Goal: Transaction & Acquisition: Book appointment/travel/reservation

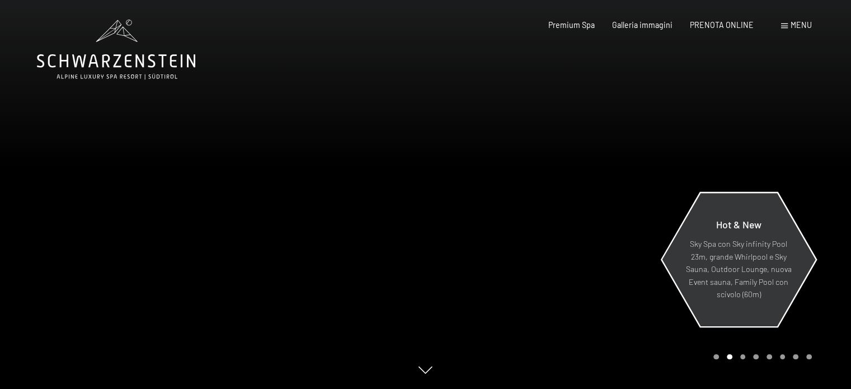
click at [734, 275] on p "Sky Spa con Sky infinity Pool 23m, grande Whirlpool e Sky Sauna, Outdoor Lounge…" at bounding box center [737, 269] width 107 height 63
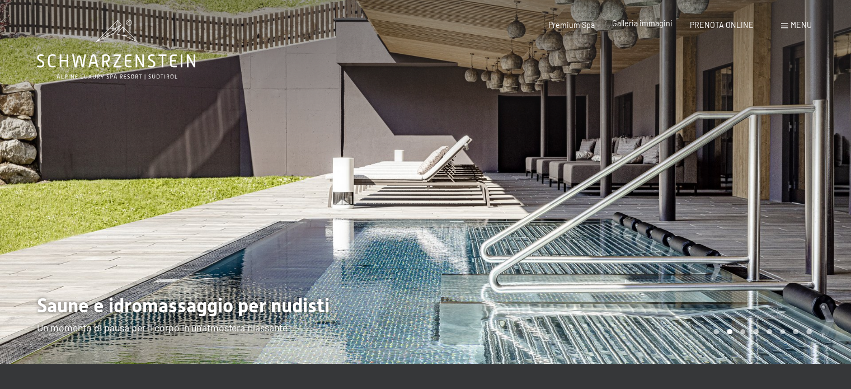
click at [645, 21] on span "Galleria immagini" at bounding box center [642, 23] width 60 height 10
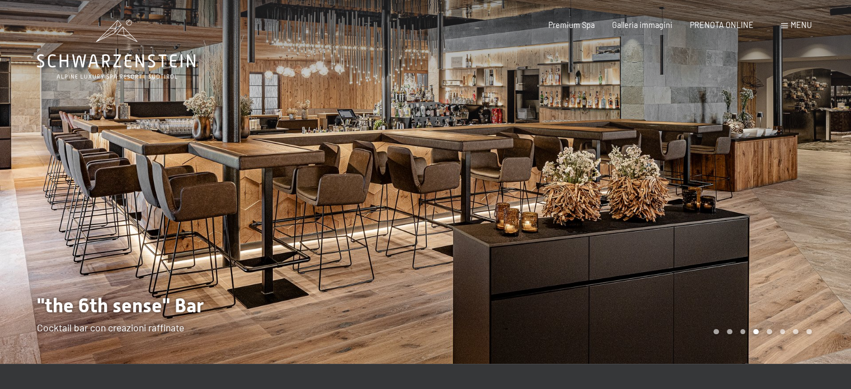
click at [790, 23] on span "Menu" at bounding box center [800, 25] width 21 height 10
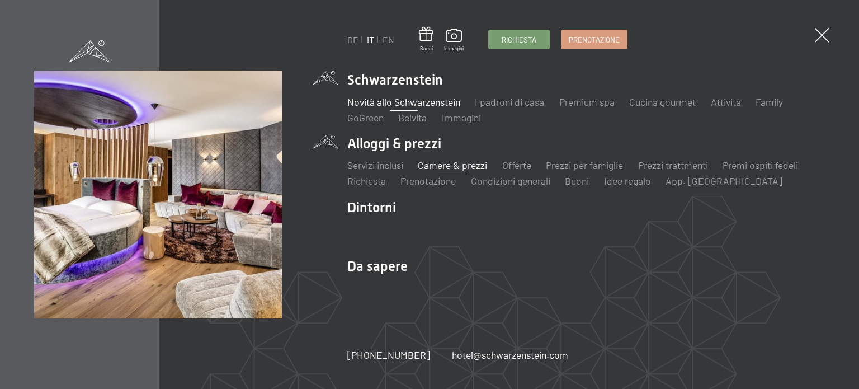
click at [452, 168] on link "Camere & prezzi" at bounding box center [452, 165] width 69 height 12
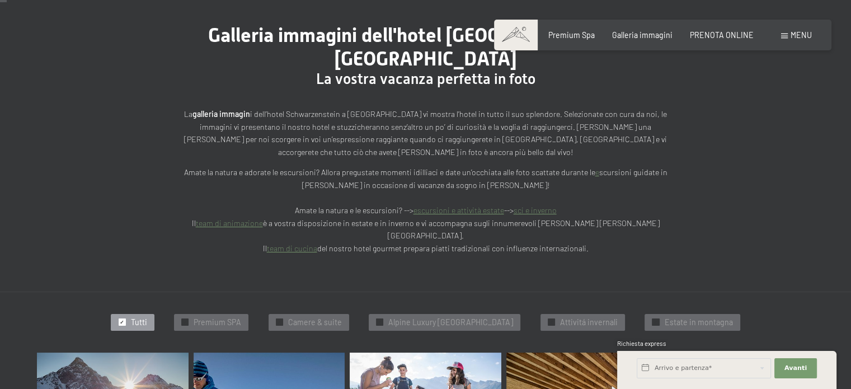
scroll to position [56, 0]
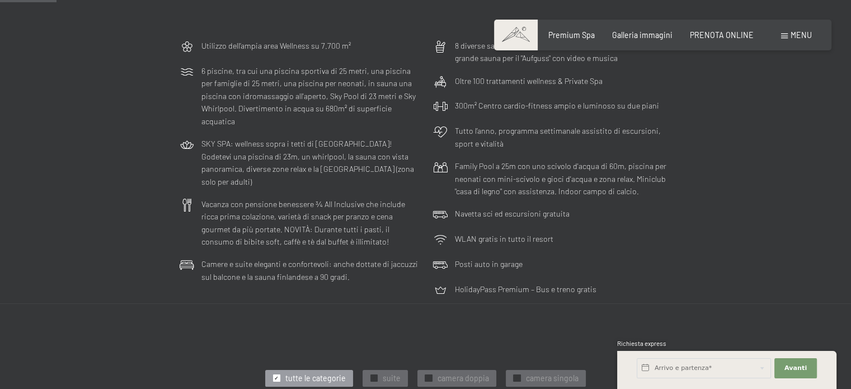
scroll to position [168, 0]
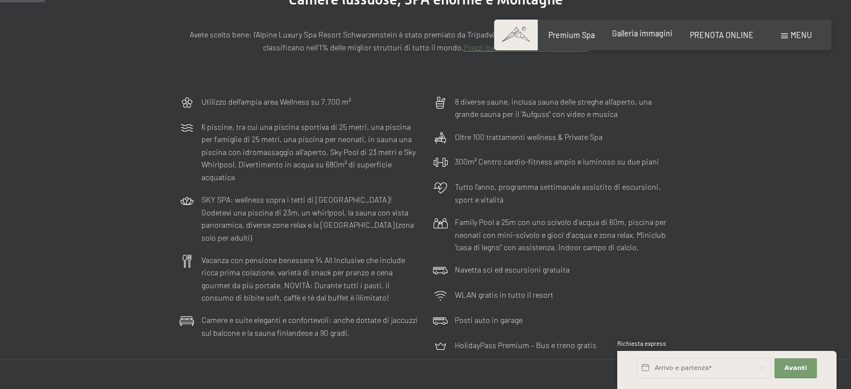
click at [642, 34] on span "Galleria immagini" at bounding box center [642, 34] width 60 height 10
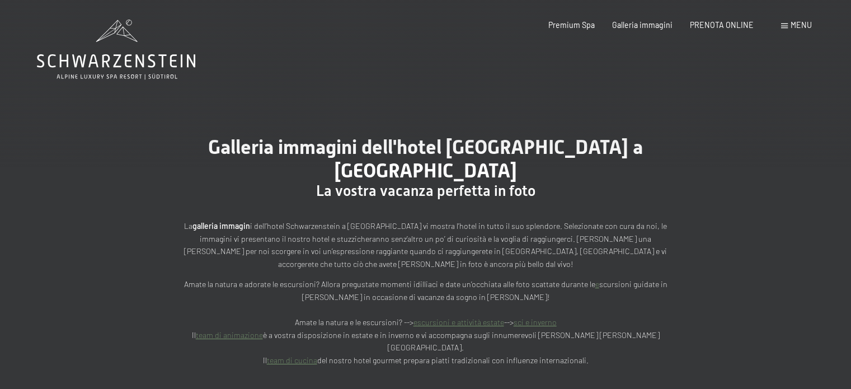
click at [787, 28] on div "Menu" at bounding box center [796, 25] width 31 height 11
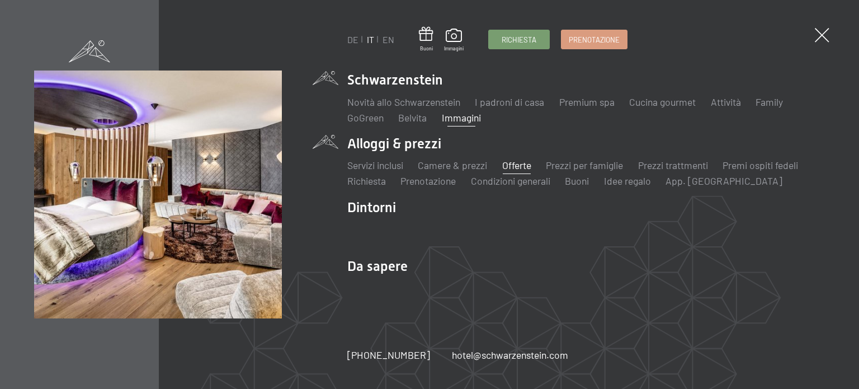
click at [508, 165] on link "Offerte" at bounding box center [516, 165] width 29 height 12
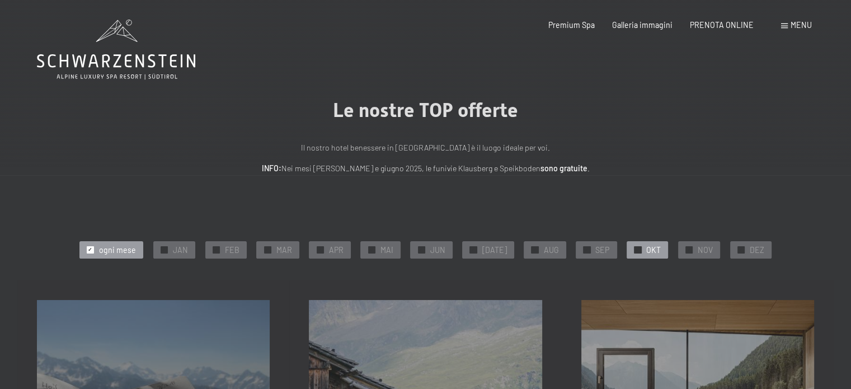
click at [646, 249] on span "OKT" at bounding box center [653, 249] width 15 height 11
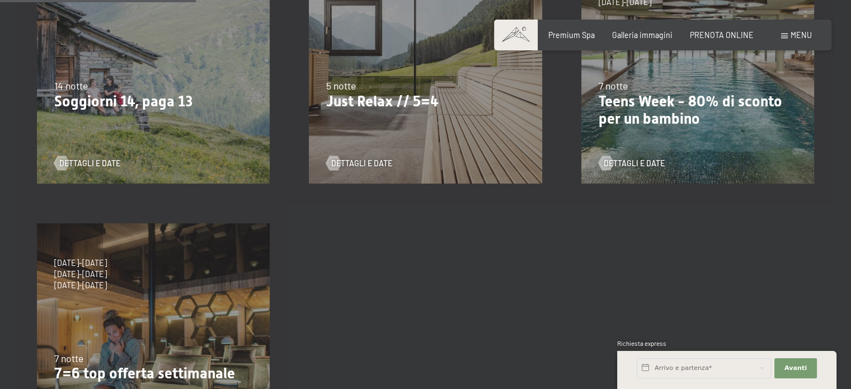
scroll to position [224, 0]
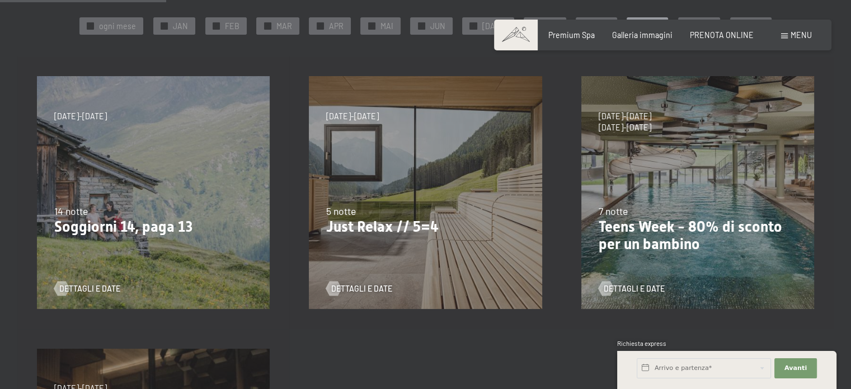
click at [400, 199] on div "21/9/2025-3/10/2025 21/12/2025-26/12/2025 4/1/2026-23/1/2026 8/3/2026-27/3/2026…" at bounding box center [425, 192] width 272 height 272
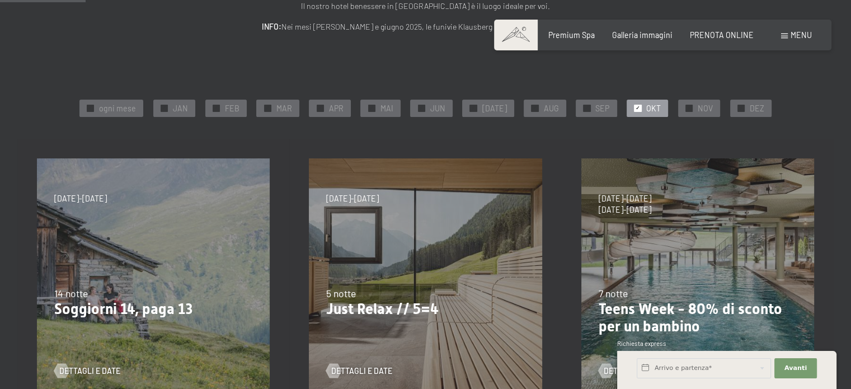
scroll to position [56, 0]
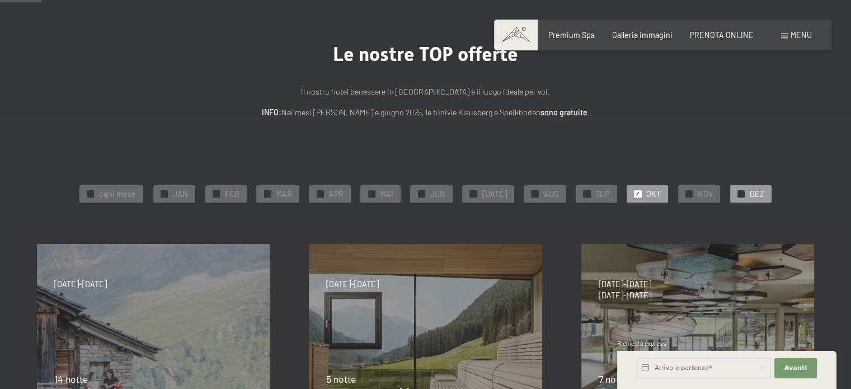
click at [738, 191] on div "✓ DEZ" at bounding box center [750, 193] width 41 height 17
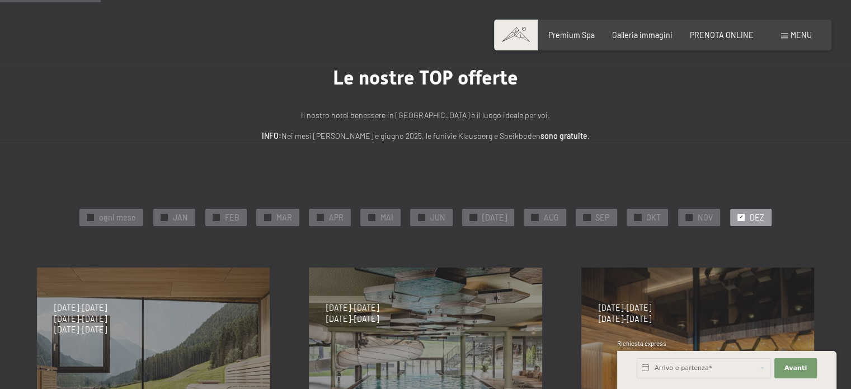
scroll to position [0, 0]
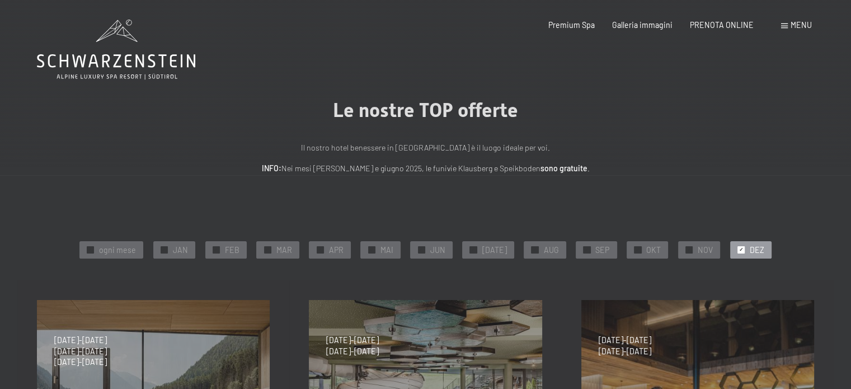
click at [123, 63] on icon at bounding box center [116, 50] width 158 height 60
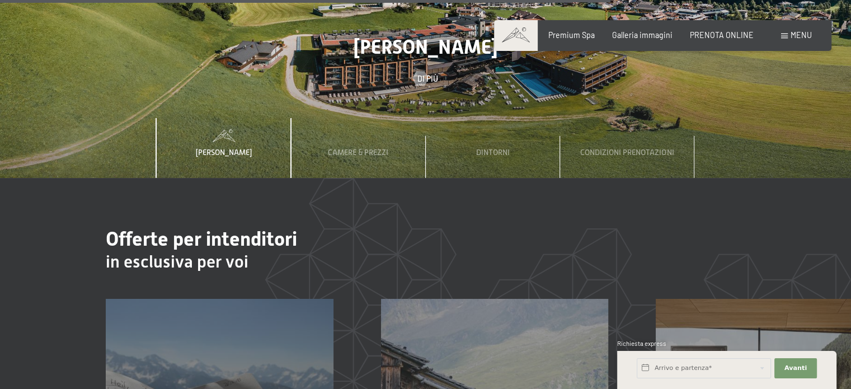
scroll to position [3523, 0]
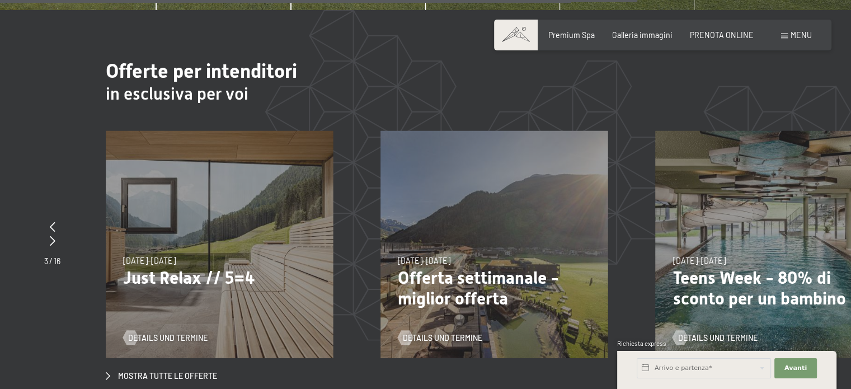
click at [471, 267] on p "Offerta settimanale - miglior offerta" at bounding box center [494, 287] width 193 height 41
click at [446, 332] on span "Details und Termine" at bounding box center [453, 337] width 79 height 11
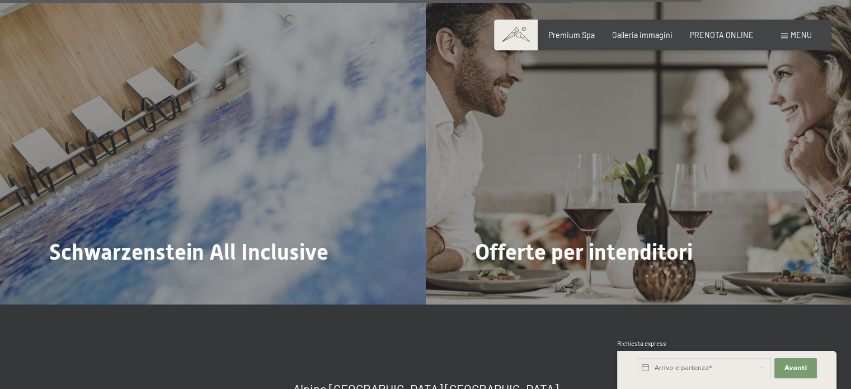
scroll to position [3914, 0]
